Goal: Task Accomplishment & Management: Complete application form

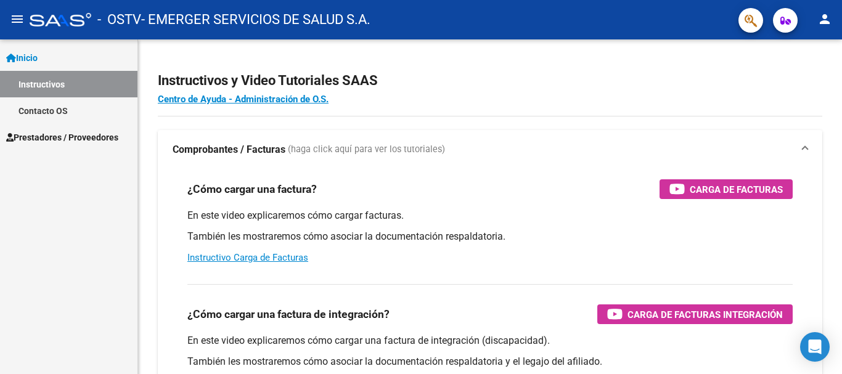
click at [55, 137] on span "Prestadores / Proveedores" at bounding box center [62, 138] width 112 height 14
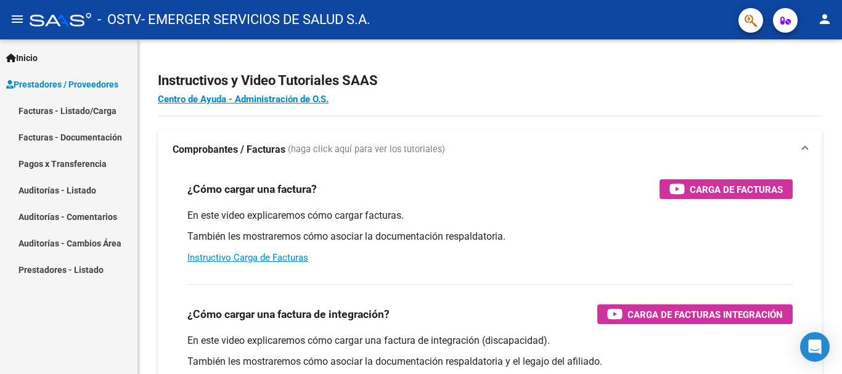
click at [88, 112] on link "Facturas - Listado/Carga" at bounding box center [68, 110] width 137 height 27
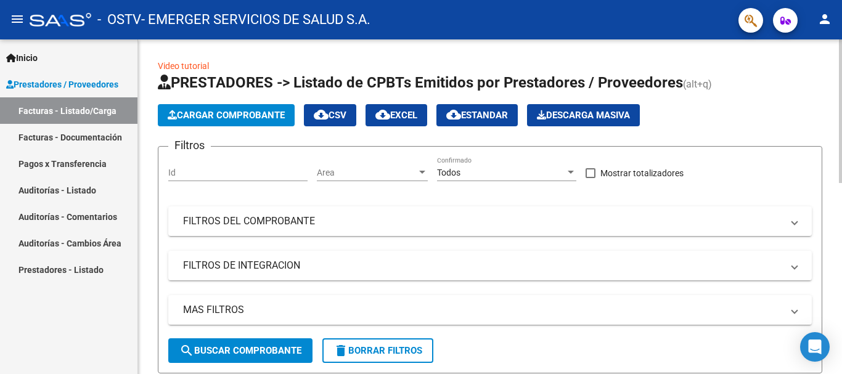
click at [253, 112] on span "Cargar Comprobante" at bounding box center [226, 115] width 117 height 11
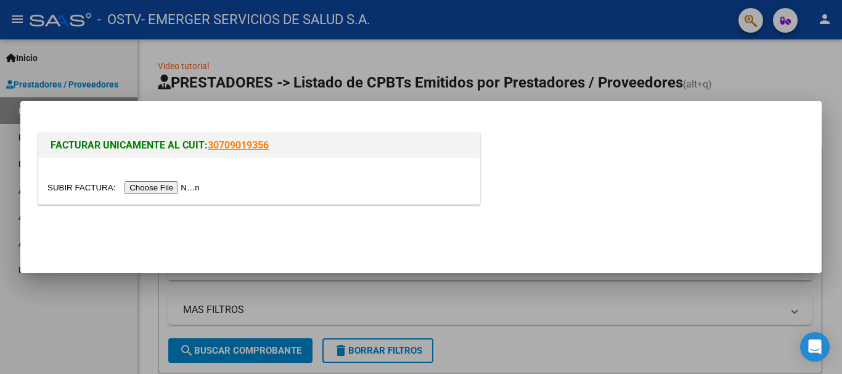
click at [171, 194] on input "file" at bounding box center [125, 187] width 156 height 13
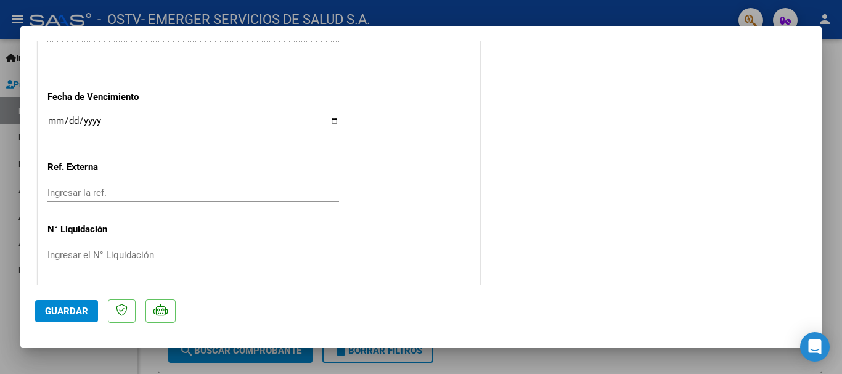
scroll to position [740, 0]
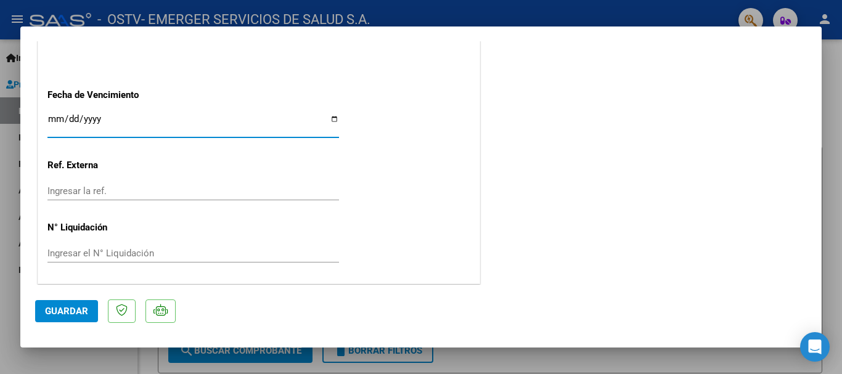
click at [113, 116] on input "Ingresar la fecha" at bounding box center [193, 124] width 292 height 20
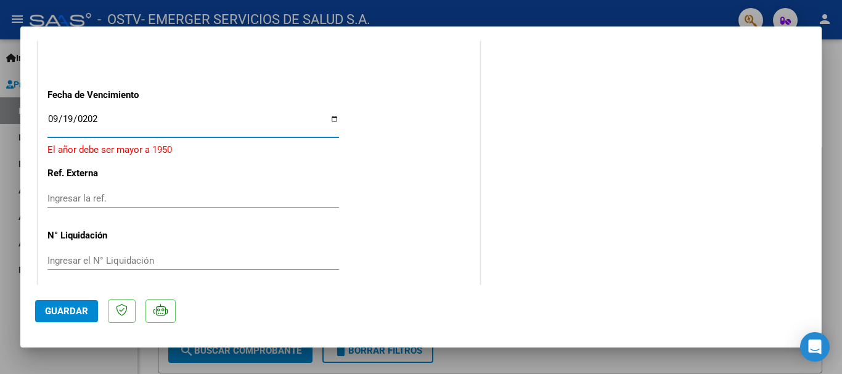
type input "[DATE]"
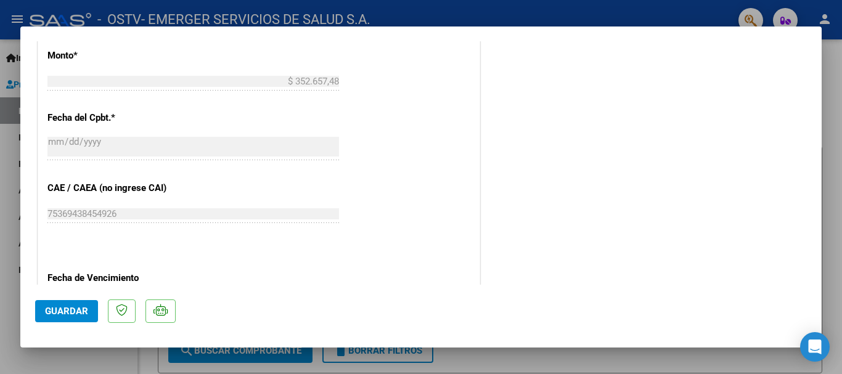
scroll to position [741, 0]
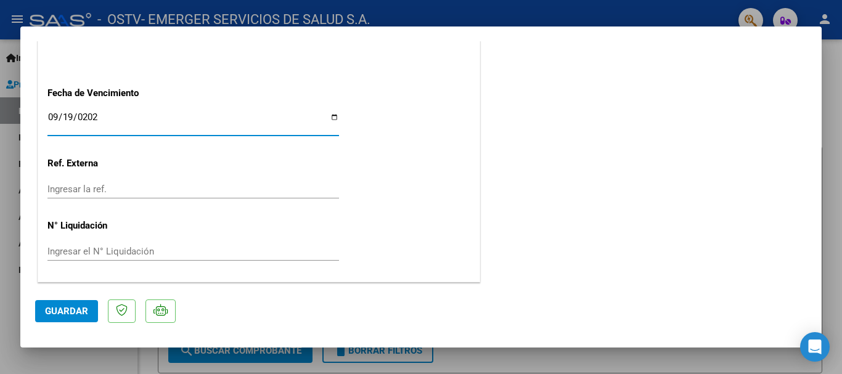
click at [53, 312] on span "Guardar" at bounding box center [66, 311] width 43 height 11
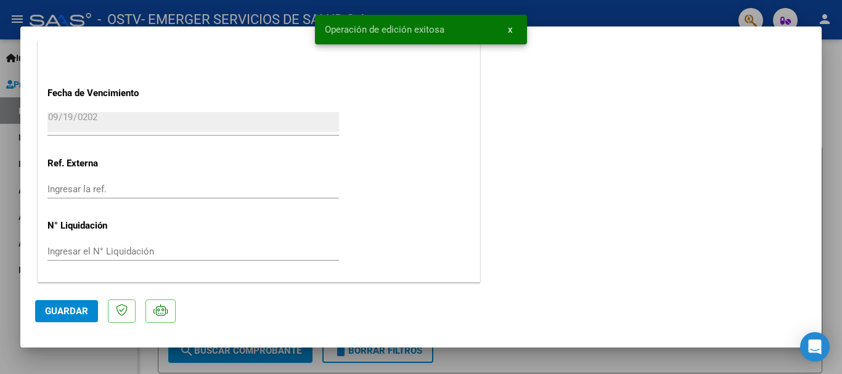
type input "$ 0,00"
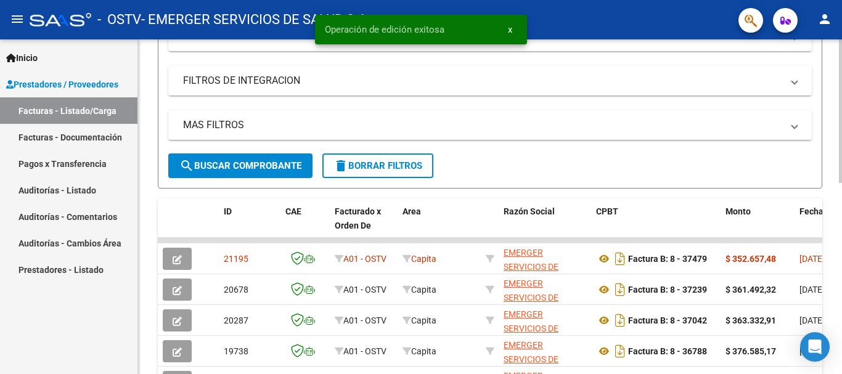
scroll to position [247, 0]
